Goal: Find specific page/section: Find specific page/section

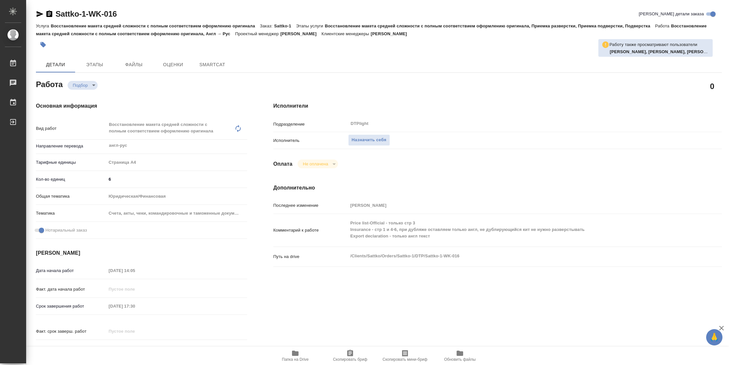
type textarea "x"
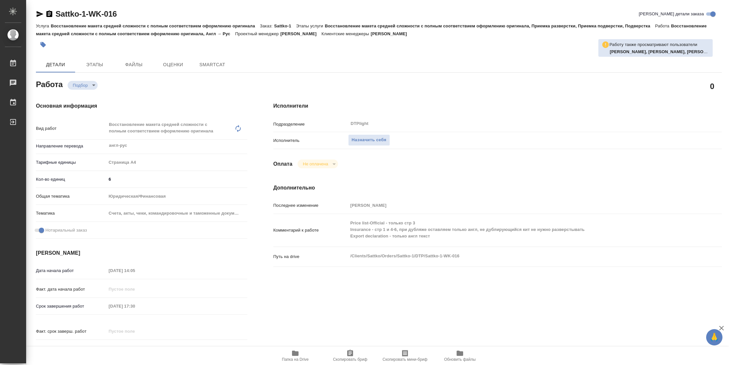
type textarea "x"
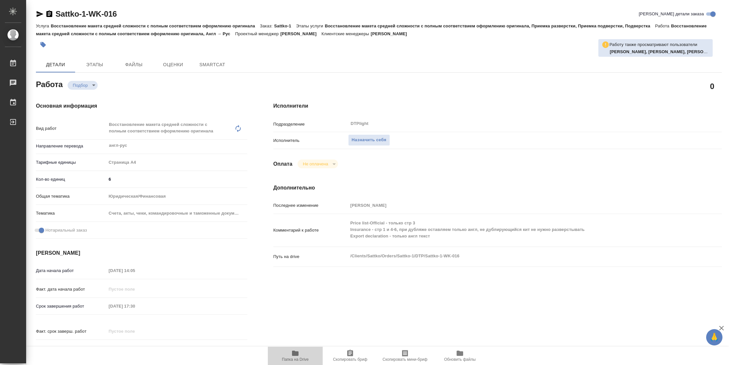
click at [295, 358] on span "Папка на Drive" at bounding box center [295, 360] width 27 height 5
type textarea "x"
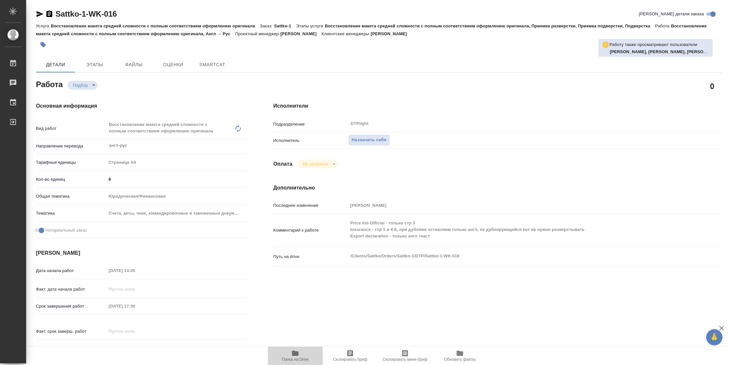
type textarea "x"
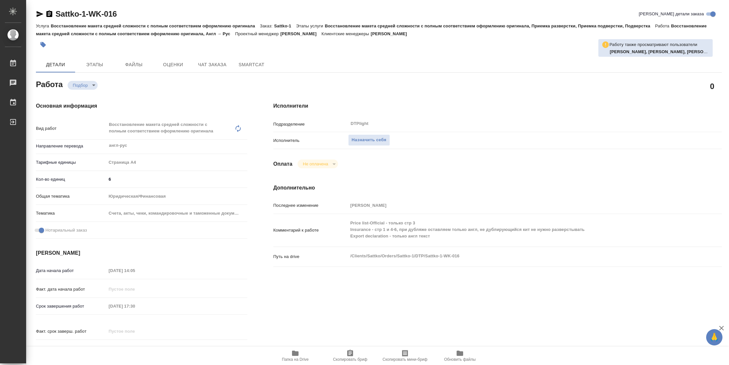
type textarea "x"
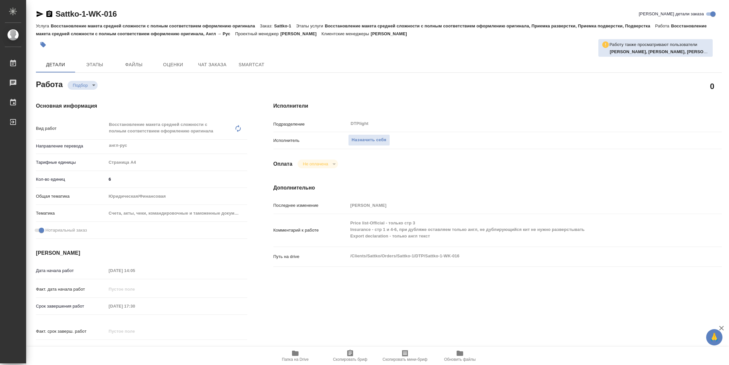
type textarea "x"
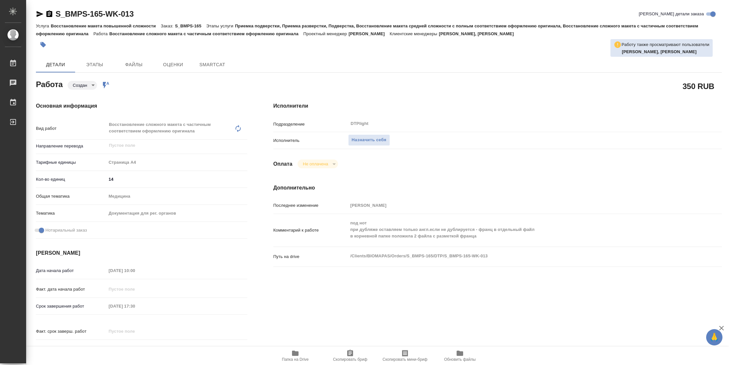
type textarea "x"
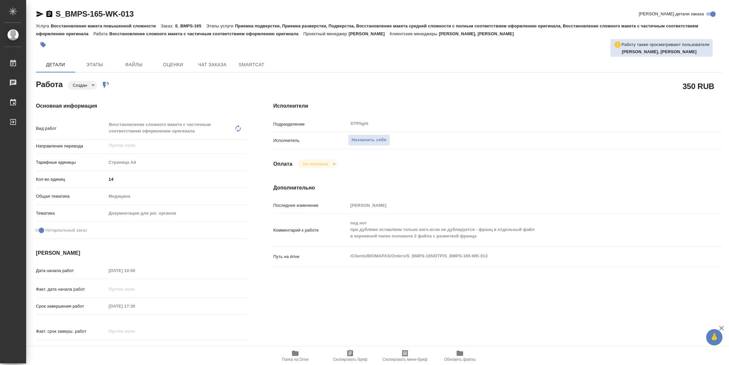
type textarea "x"
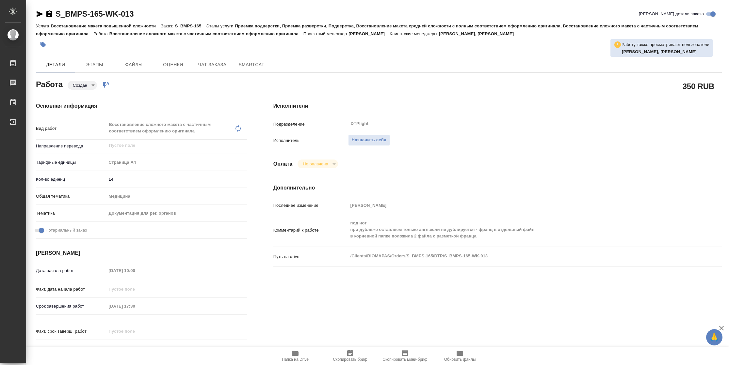
type textarea "x"
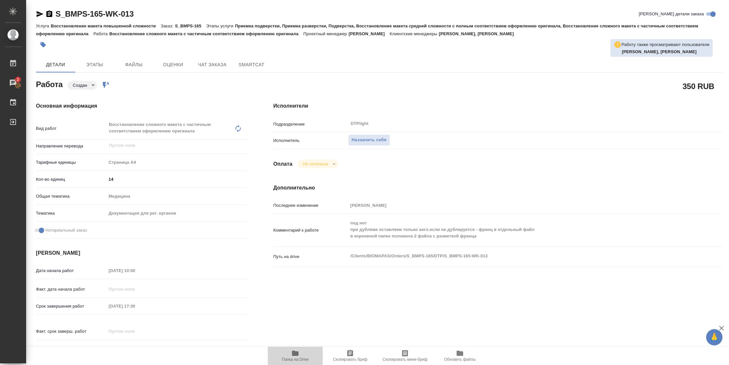
click at [286, 356] on span "Папка на Drive" at bounding box center [295, 356] width 47 height 12
